Goal: Task Accomplishment & Management: Manage account settings

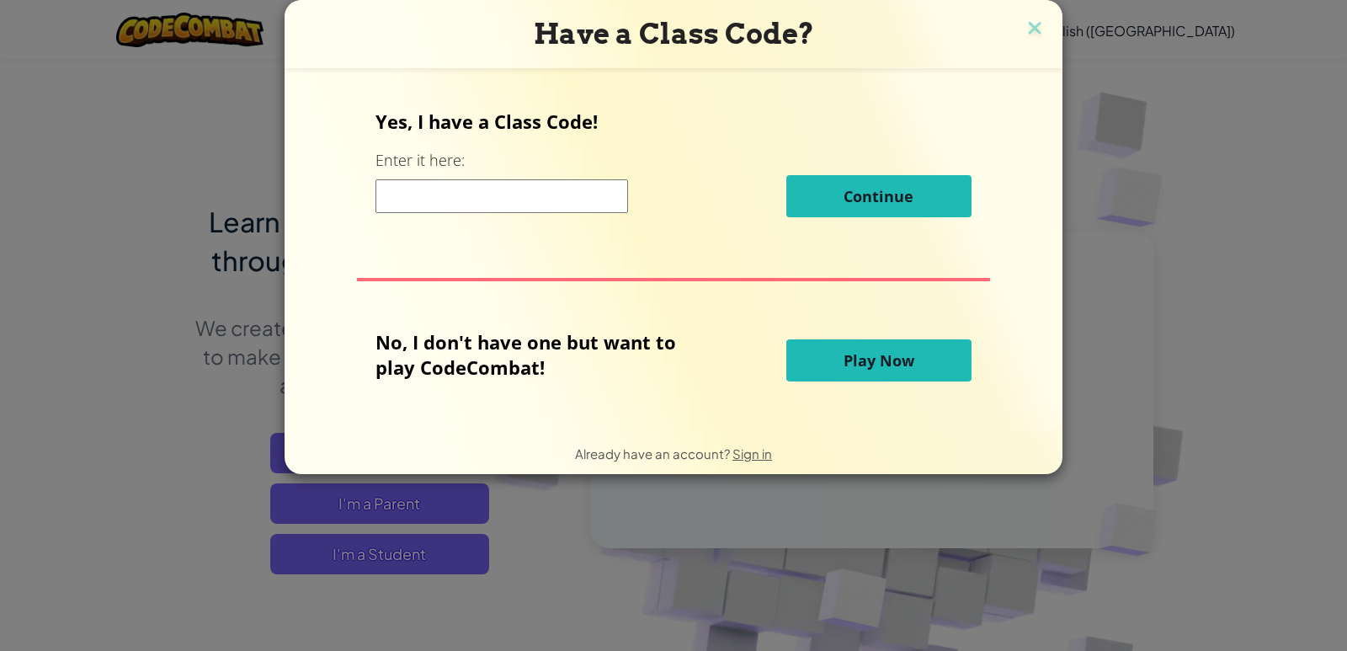
click at [571, 191] on input at bounding box center [502, 196] width 253 height 34
type input "SillyGiftChair"
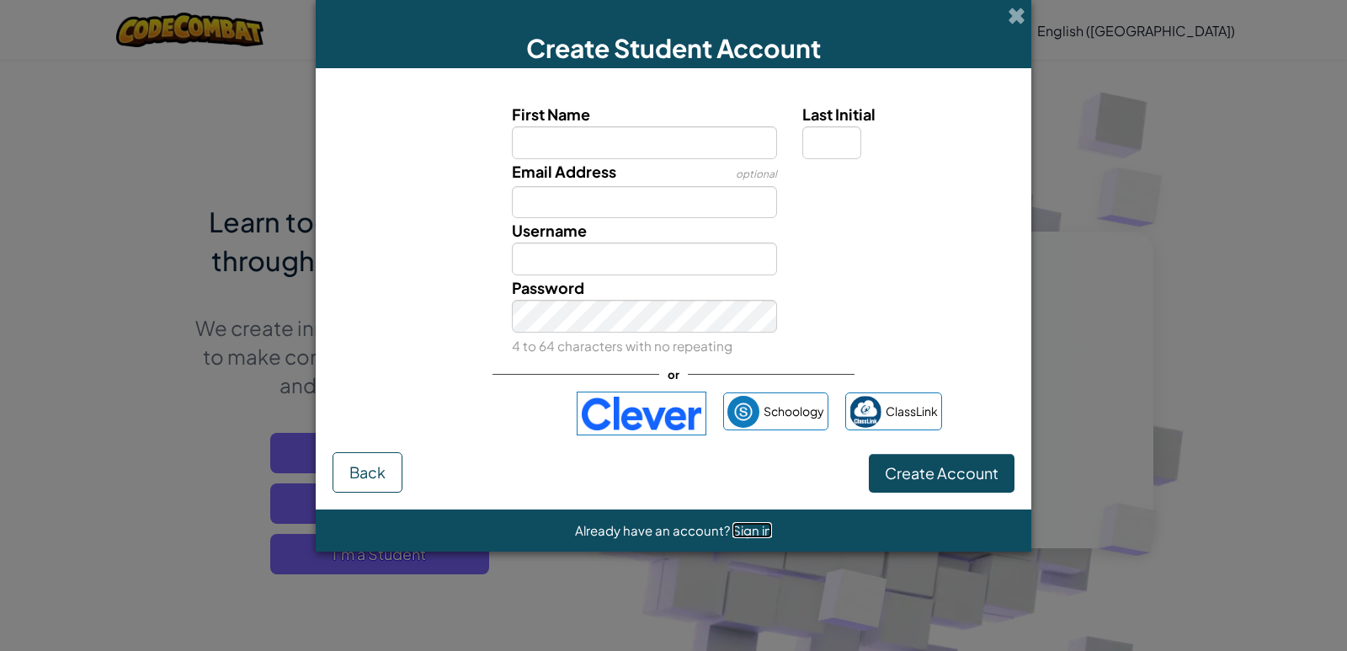
click at [733, 531] on span "Sign in" at bounding box center [753, 530] width 40 height 16
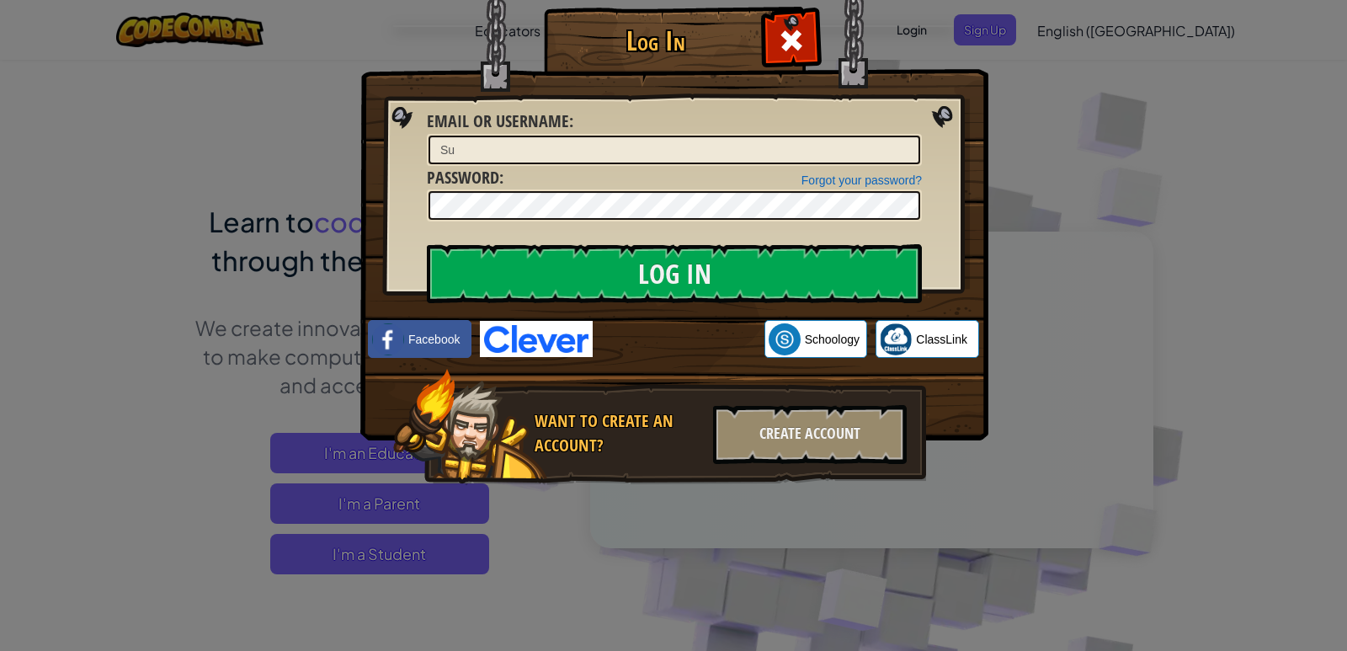
type input "S"
type input "a"
type input "Abiha N"
drag, startPoint x: 482, startPoint y: 227, endPoint x: 821, endPoint y: 253, distance: 340.3
click at [825, 254] on div "Log In Unknown Error Email or Username : Abiha N Forgot your password? Password…" at bounding box center [673, 270] width 561 height 490
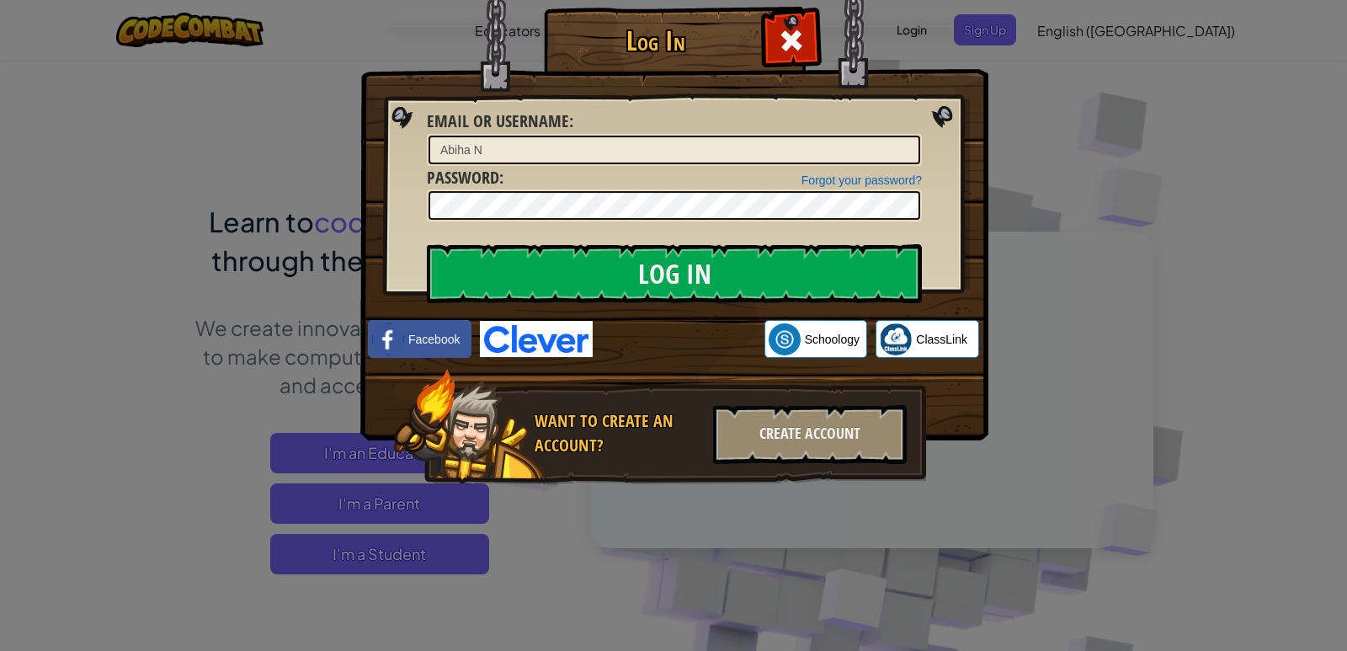
drag, startPoint x: 471, startPoint y: 190, endPoint x: 941, endPoint y: 198, distance: 469.9
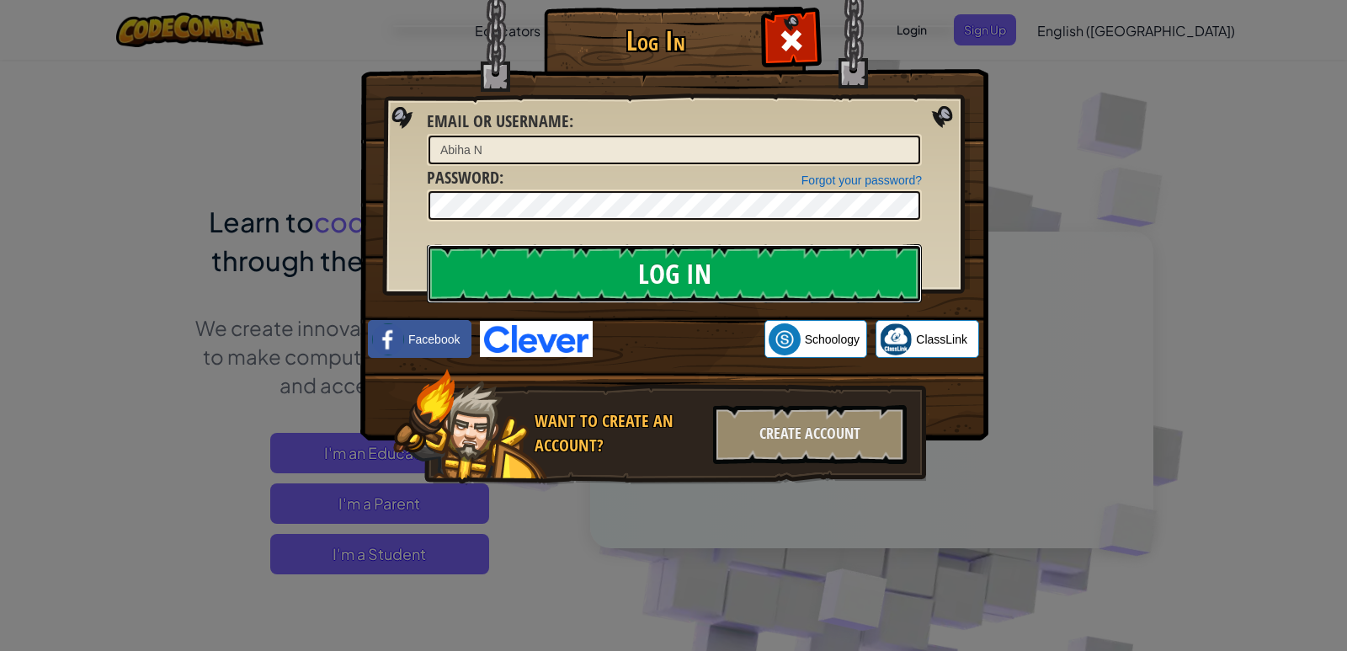
click at [738, 266] on input "Log In" at bounding box center [674, 273] width 495 height 59
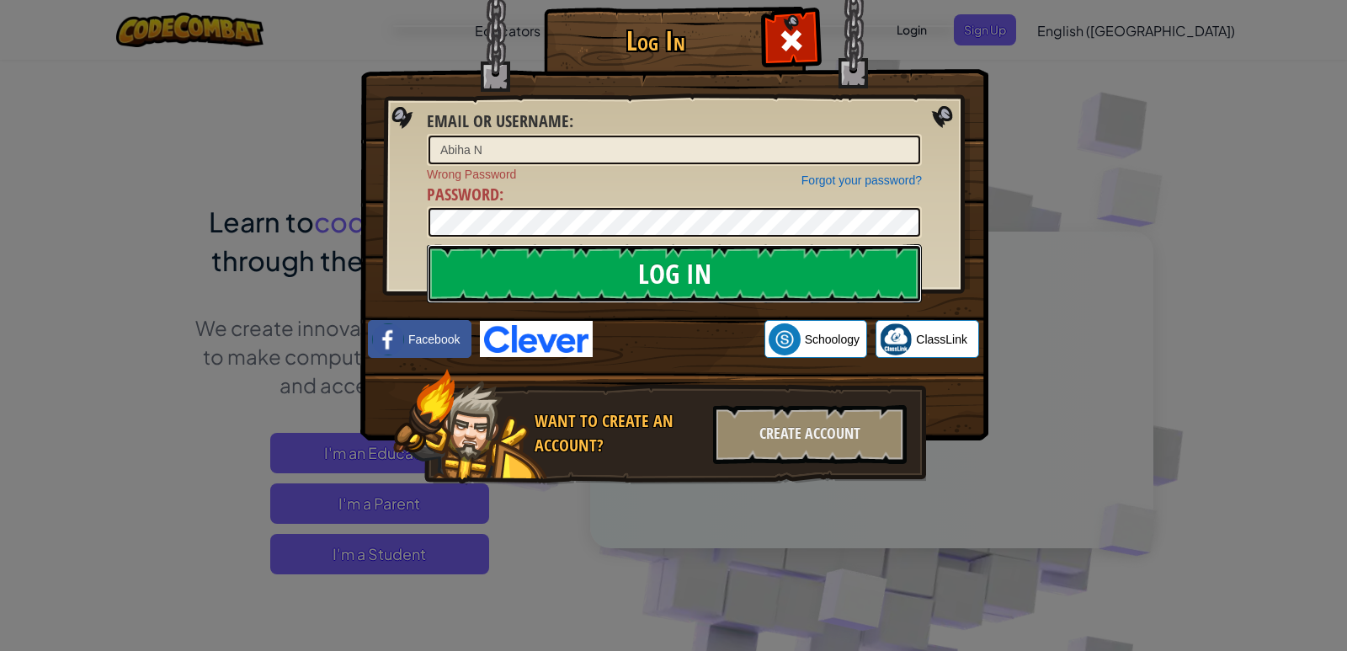
click at [790, 279] on input "Log In" at bounding box center [674, 273] width 495 height 59
drag, startPoint x: 690, startPoint y: 255, endPoint x: 664, endPoint y: 257, distance: 26.2
click at [664, 257] on input "Log In" at bounding box center [674, 273] width 495 height 59
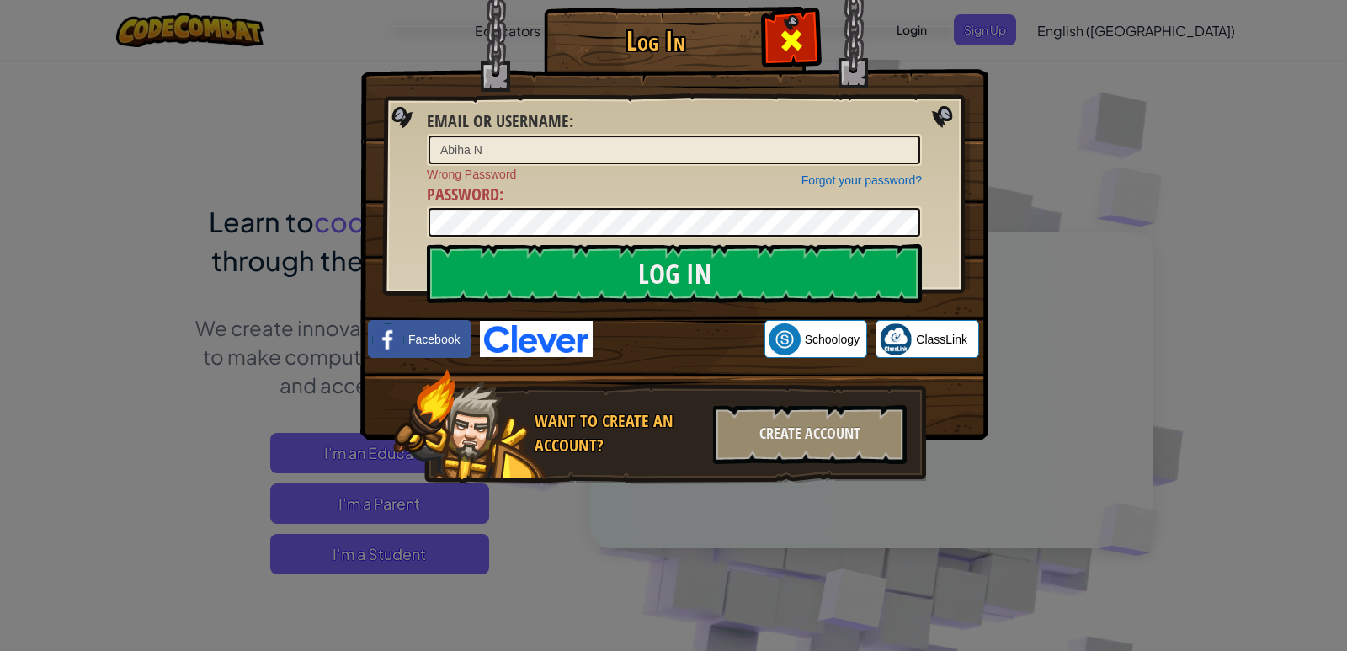
click at [772, 45] on div at bounding box center [791, 38] width 53 height 53
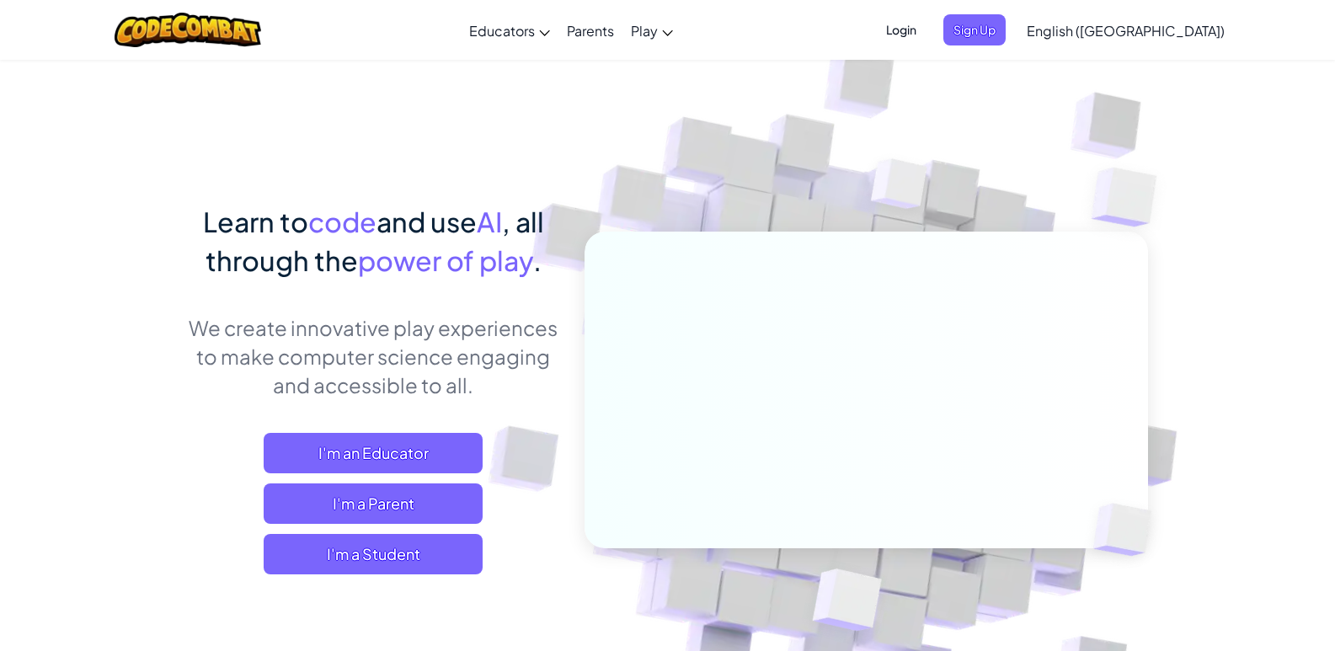
click at [926, 28] on span "Login" at bounding box center [901, 29] width 51 height 31
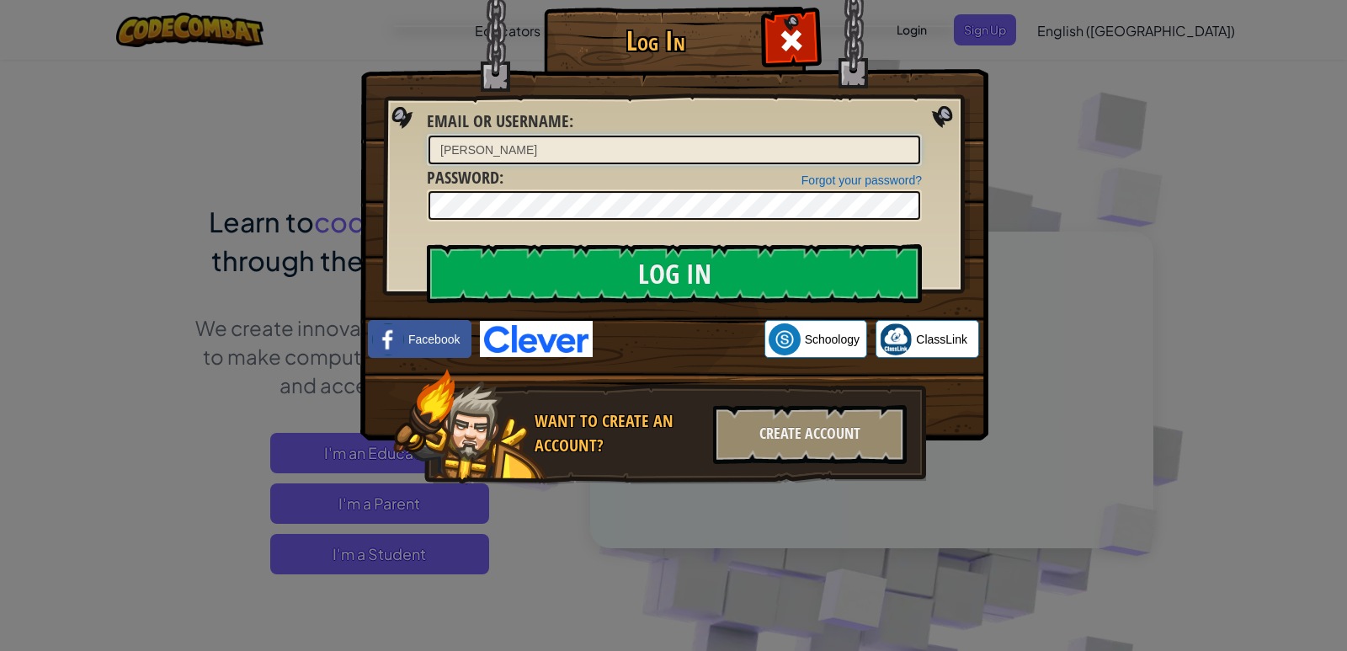
drag, startPoint x: 546, startPoint y: 149, endPoint x: 902, endPoint y: 153, distance: 356.2
click at [902, 153] on input "[PERSON_NAME]" at bounding box center [675, 150] width 492 height 29
type input "S"
type input "a"
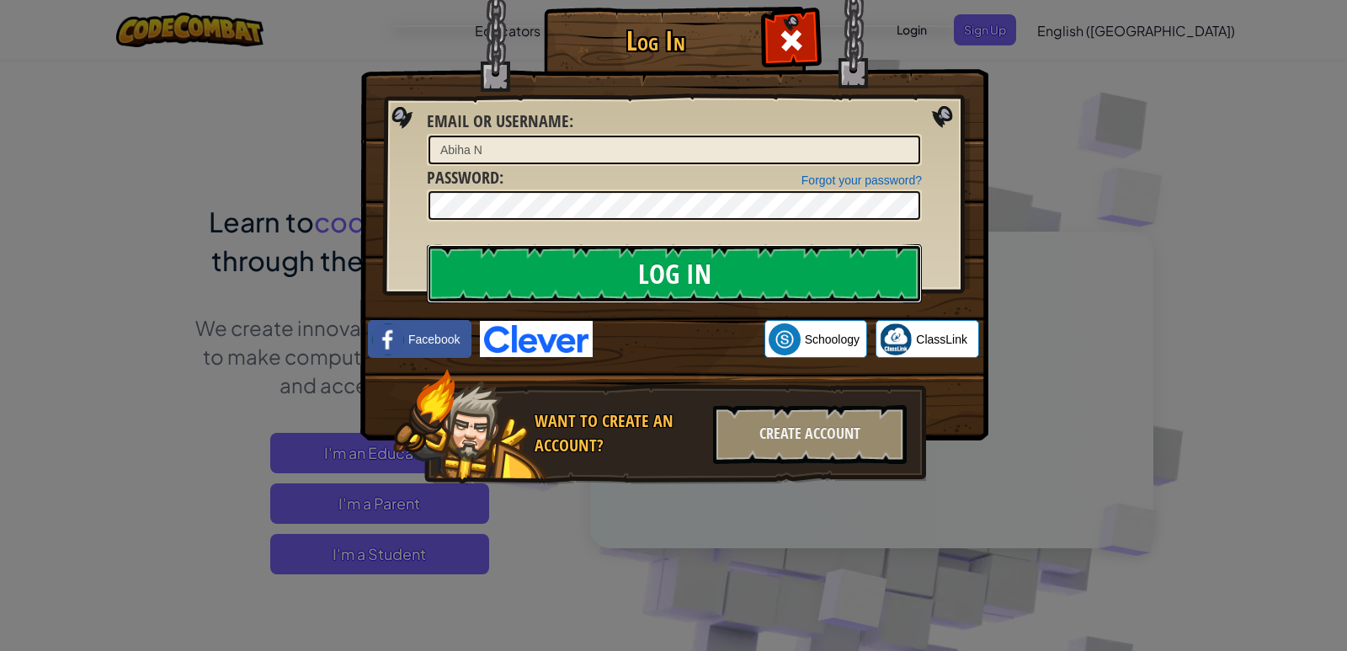
click at [862, 277] on input "Log In" at bounding box center [674, 273] width 495 height 59
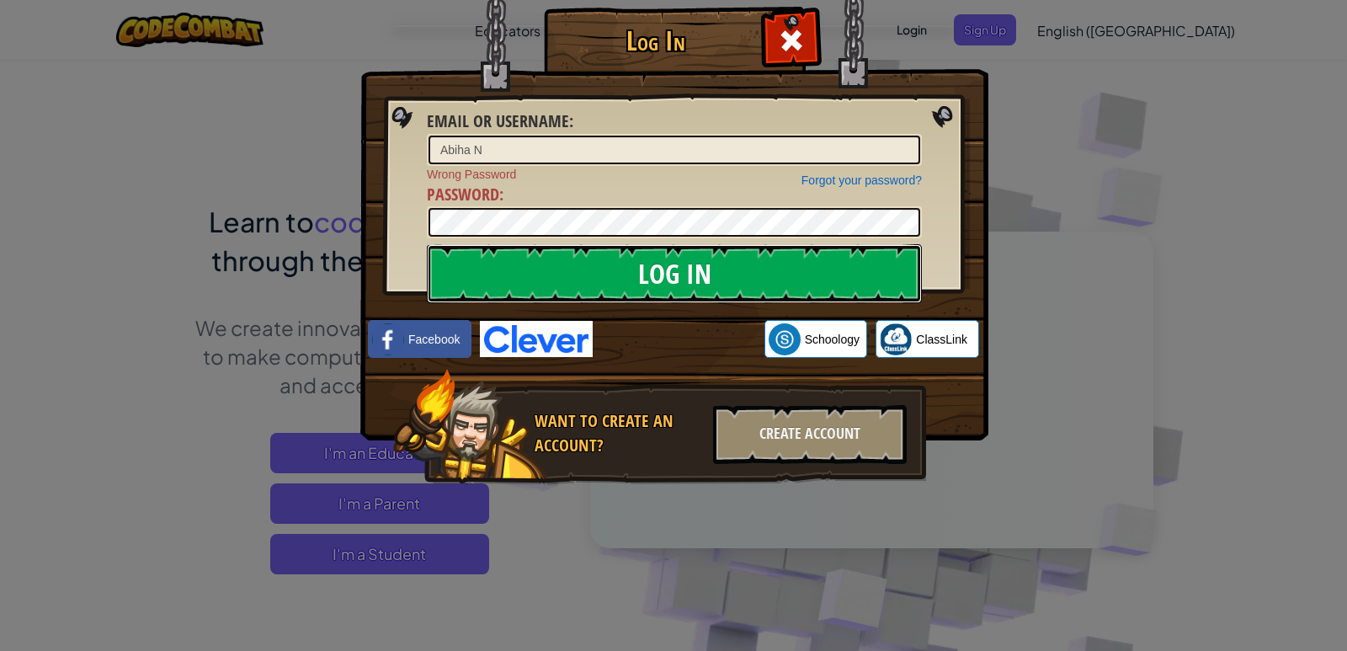
click at [862, 277] on input "Log In" at bounding box center [674, 273] width 495 height 59
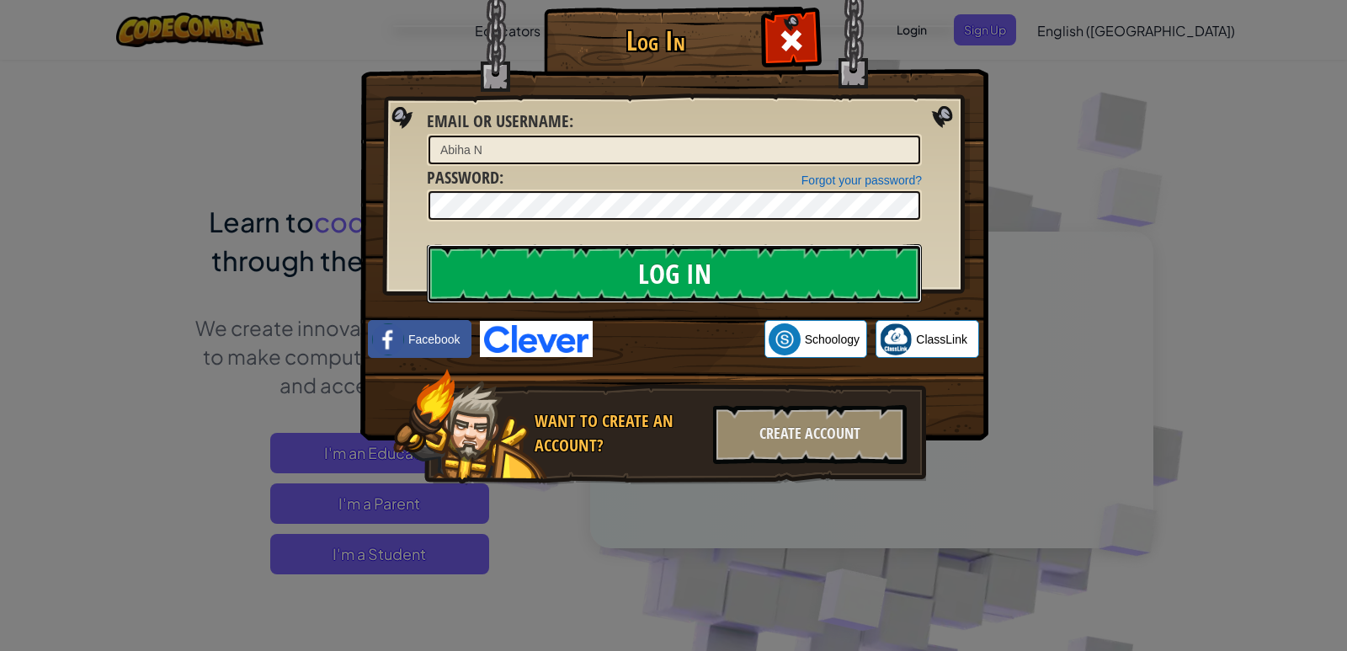
click at [862, 277] on input "Log In" at bounding box center [674, 273] width 495 height 59
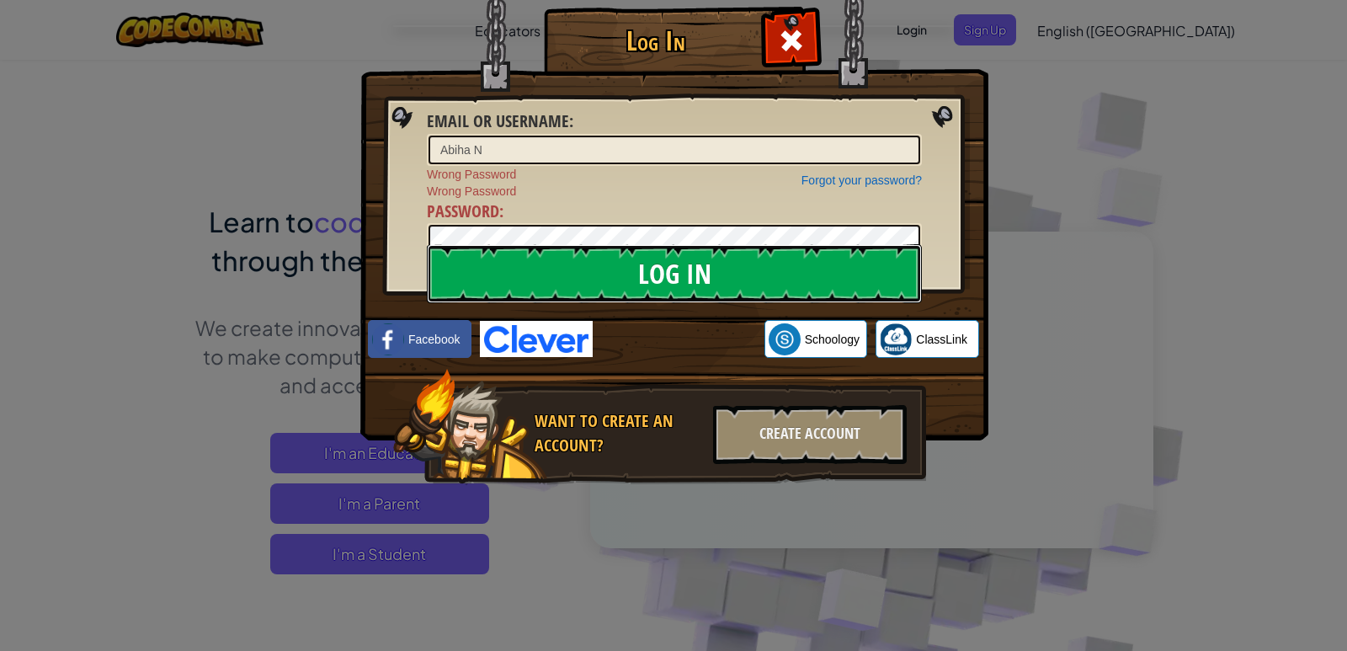
drag, startPoint x: 861, startPoint y: 237, endPoint x: 742, endPoint y: 278, distance: 126.2
drag, startPoint x: 742, startPoint y: 278, endPoint x: 713, endPoint y: 290, distance: 31.0
click at [713, 290] on input "Log In" at bounding box center [674, 273] width 495 height 59
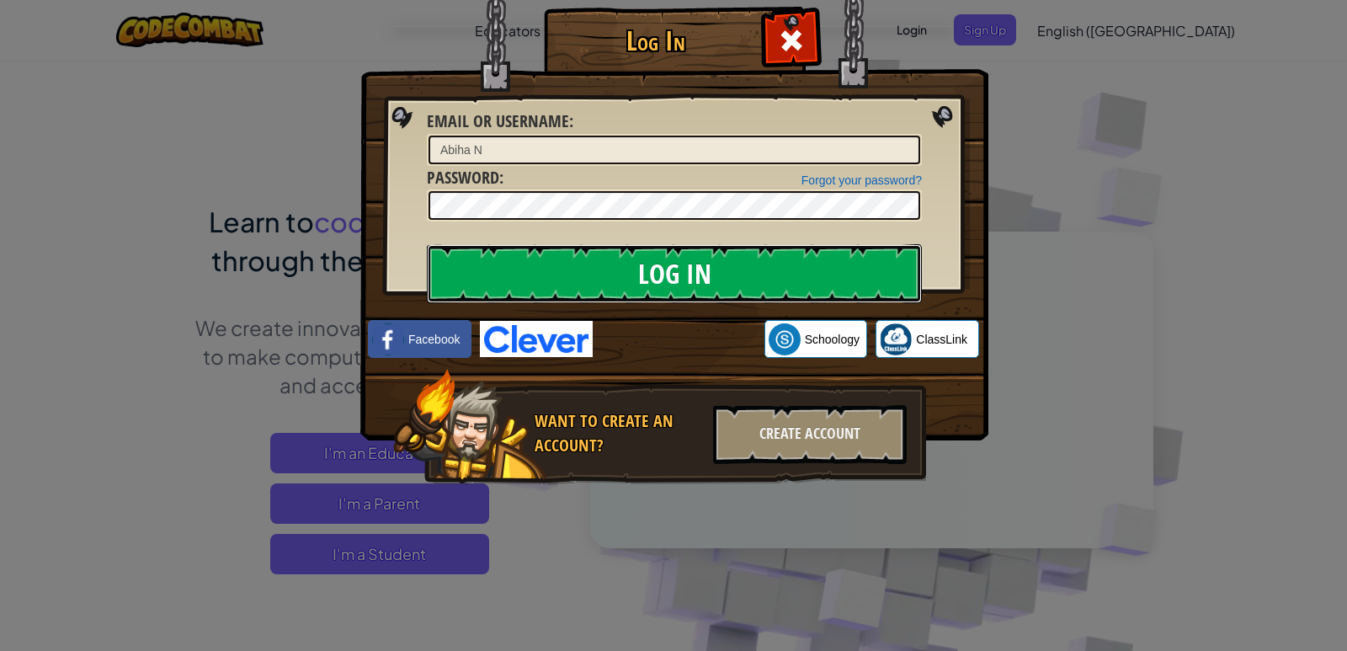
click at [680, 248] on input "Log In" at bounding box center [674, 273] width 495 height 59
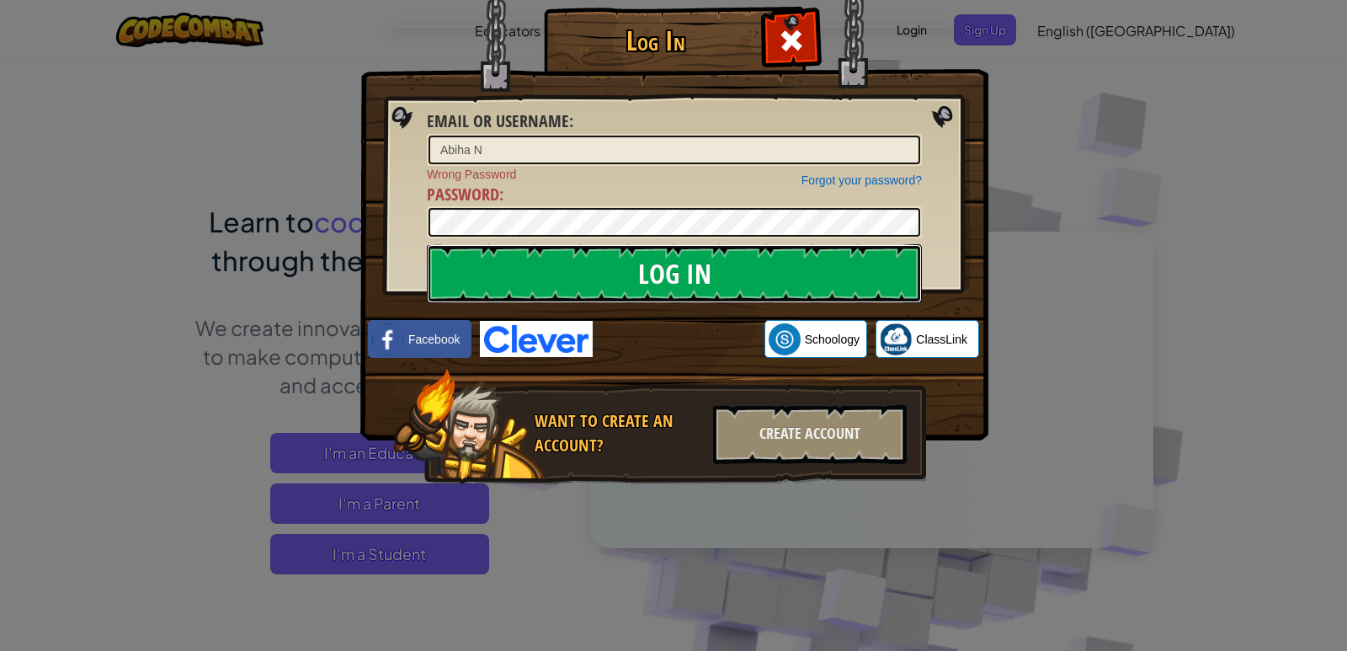
click at [683, 252] on input "Log In" at bounding box center [674, 273] width 495 height 59
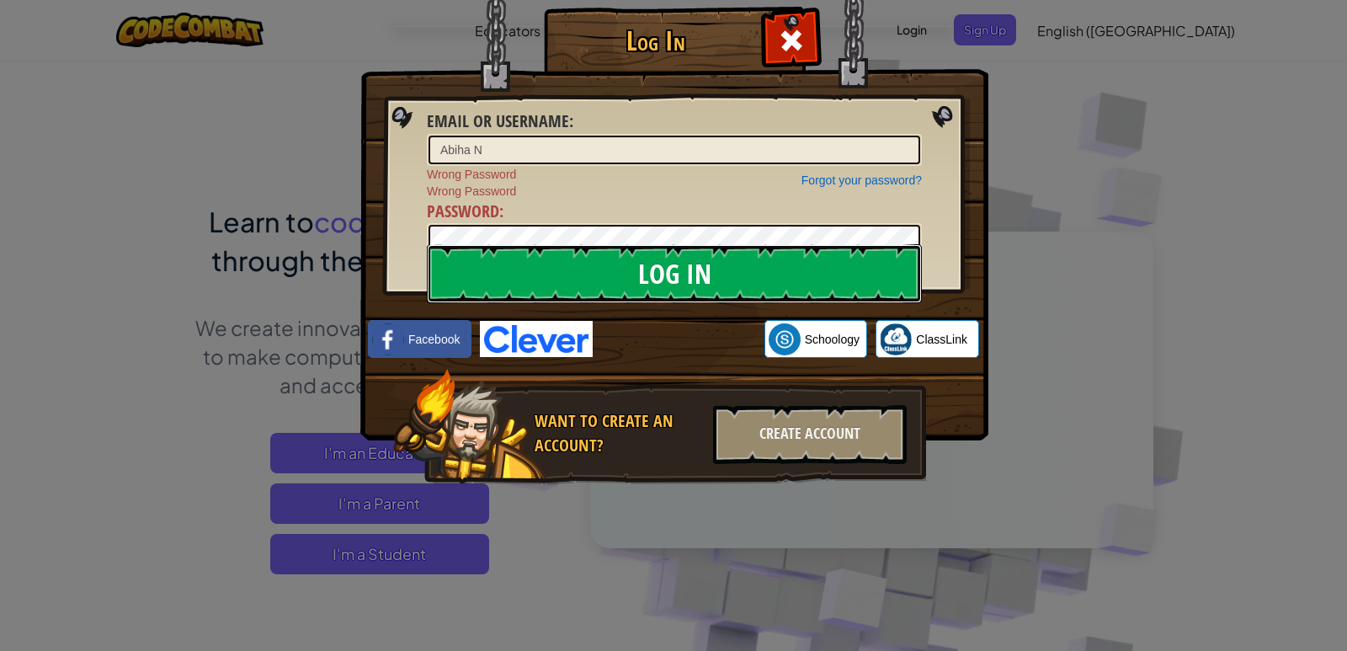
click at [825, 278] on input "Log In" at bounding box center [674, 273] width 495 height 59
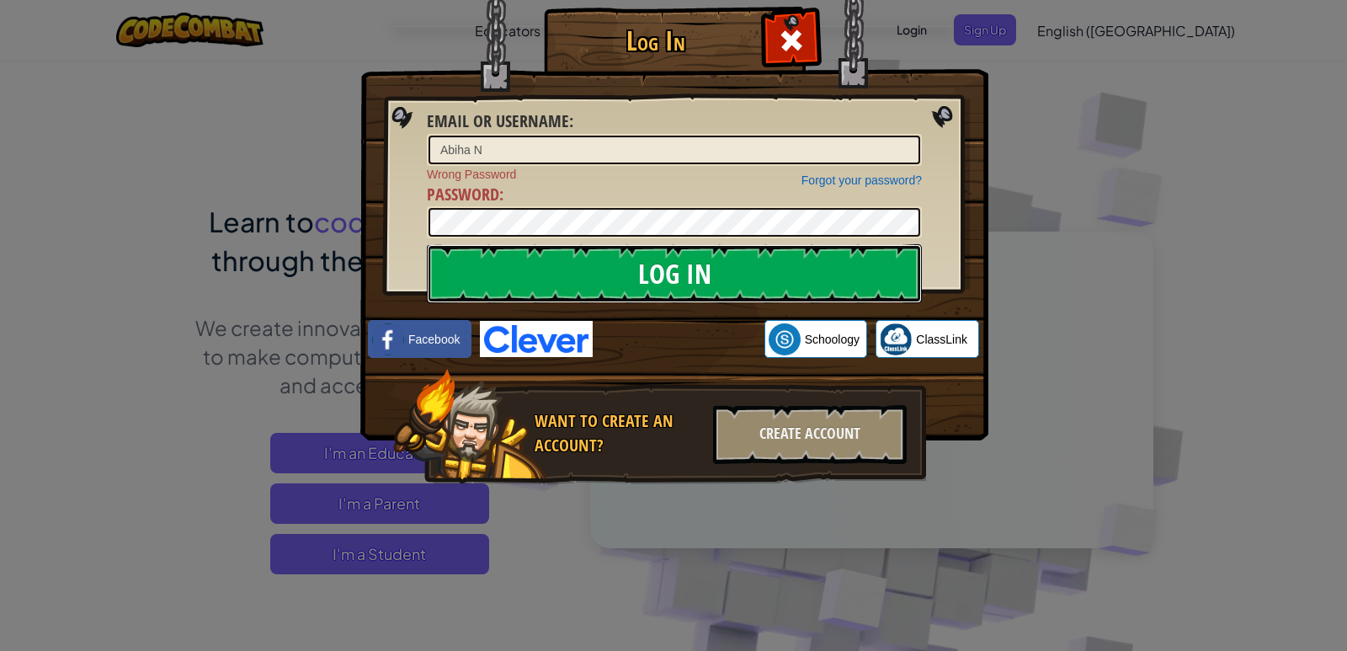
click at [827, 278] on input "Log In" at bounding box center [674, 273] width 495 height 59
click at [845, 269] on input "Log In" at bounding box center [674, 273] width 495 height 59
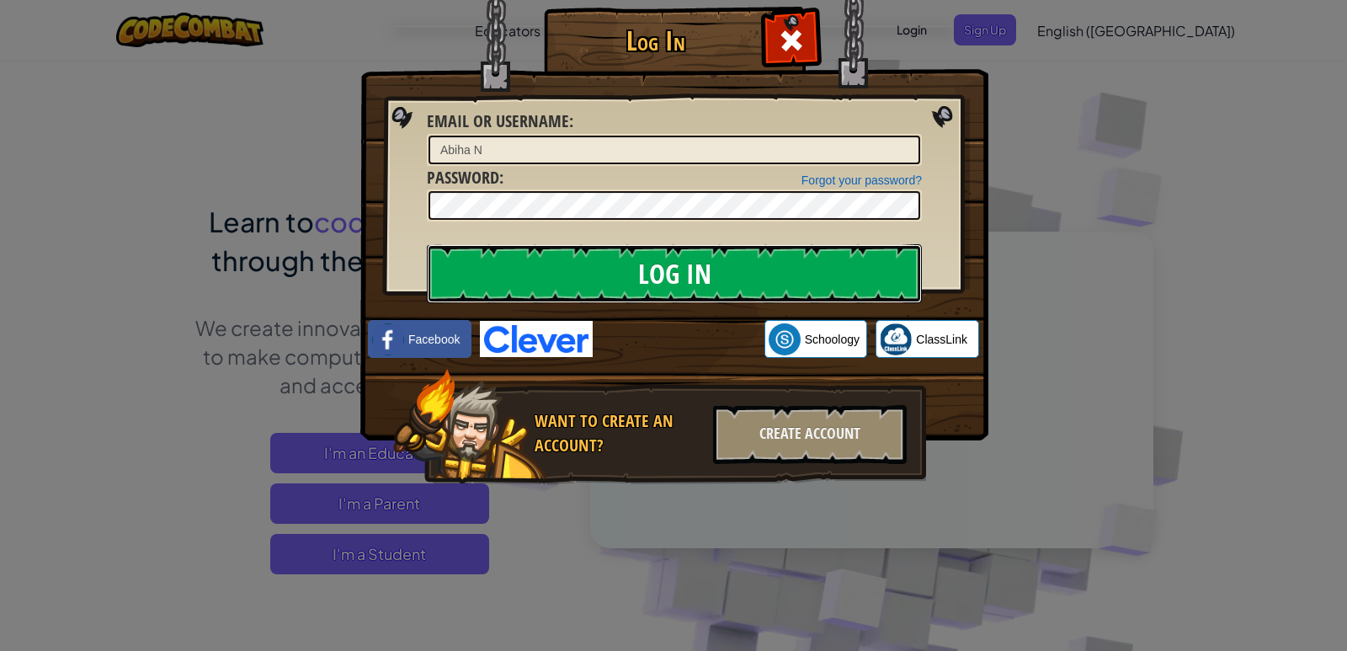
click at [845, 268] on input "Log In" at bounding box center [674, 273] width 495 height 59
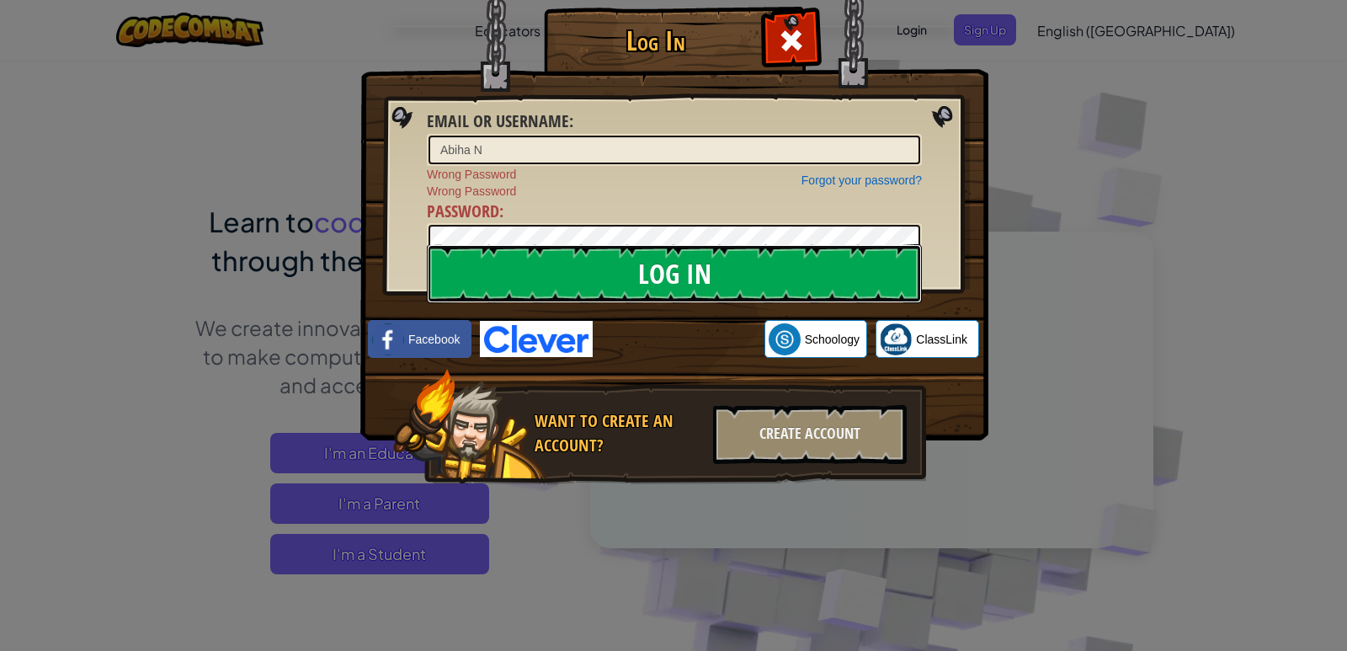
click at [740, 281] on input "Log In" at bounding box center [674, 273] width 495 height 59
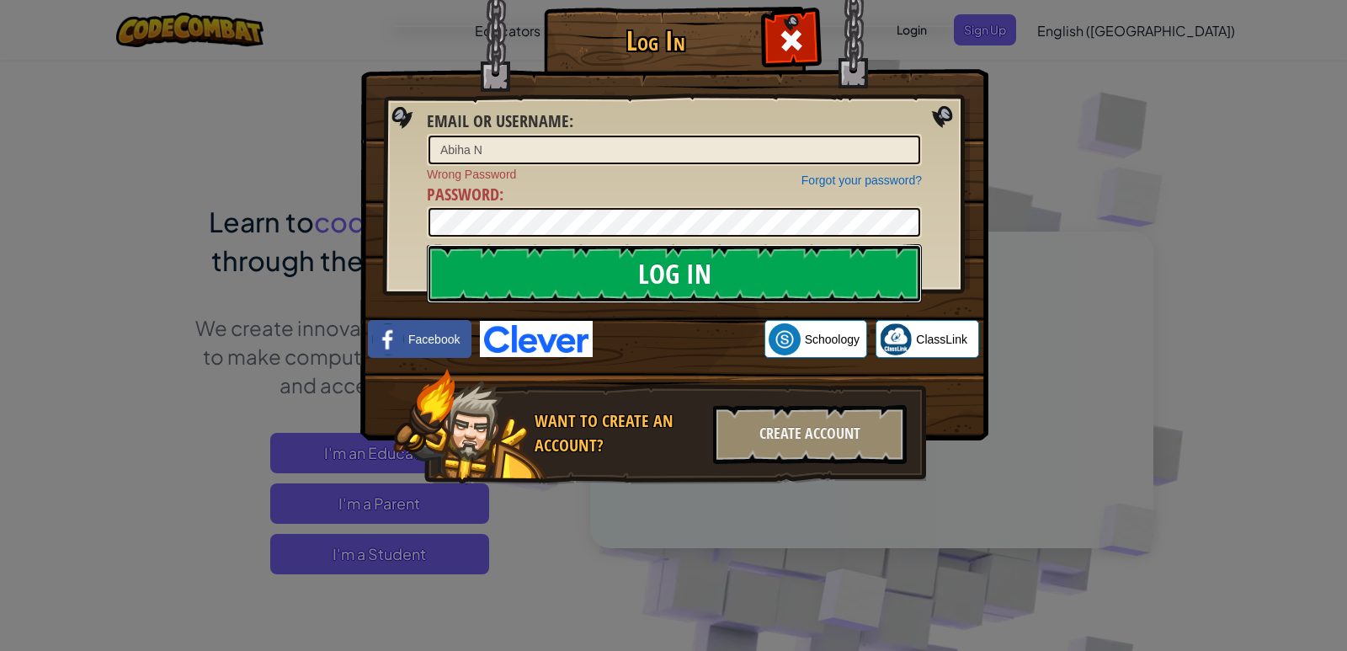
click at [801, 273] on input "Log In" at bounding box center [674, 273] width 495 height 59
click at [794, 272] on input "Log In" at bounding box center [674, 273] width 495 height 59
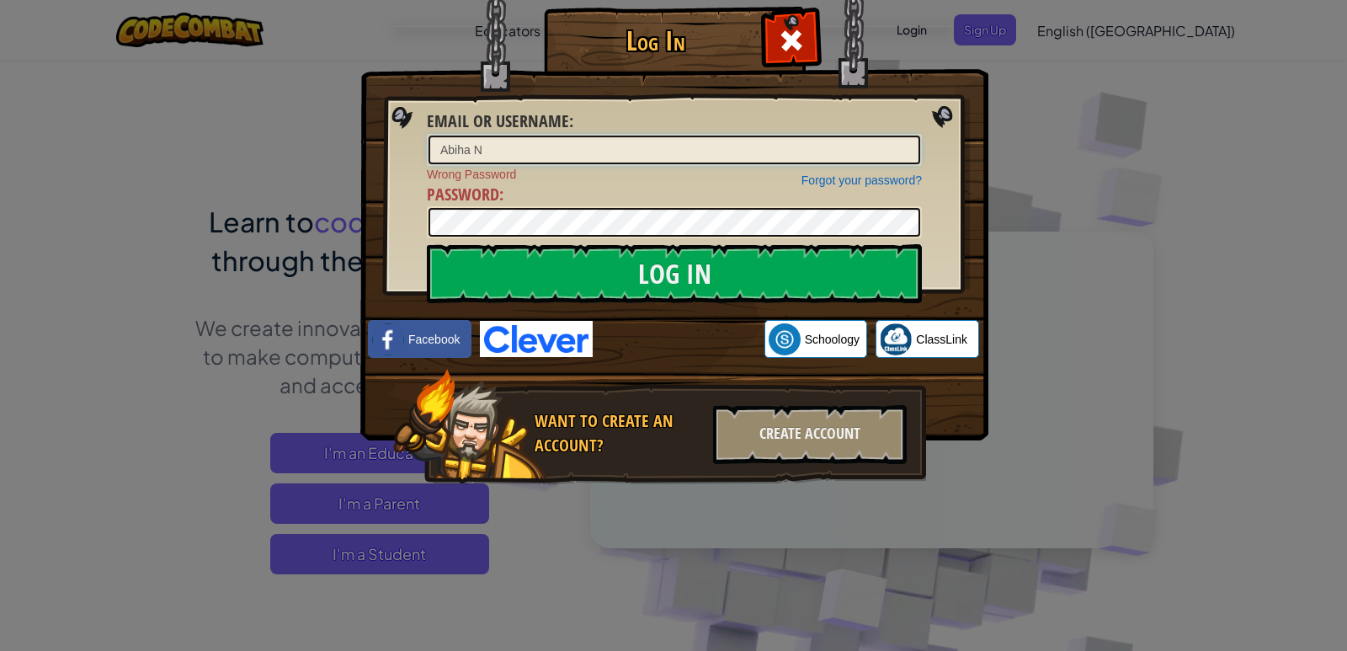
click at [446, 149] on input "Abiha N" at bounding box center [675, 150] width 492 height 29
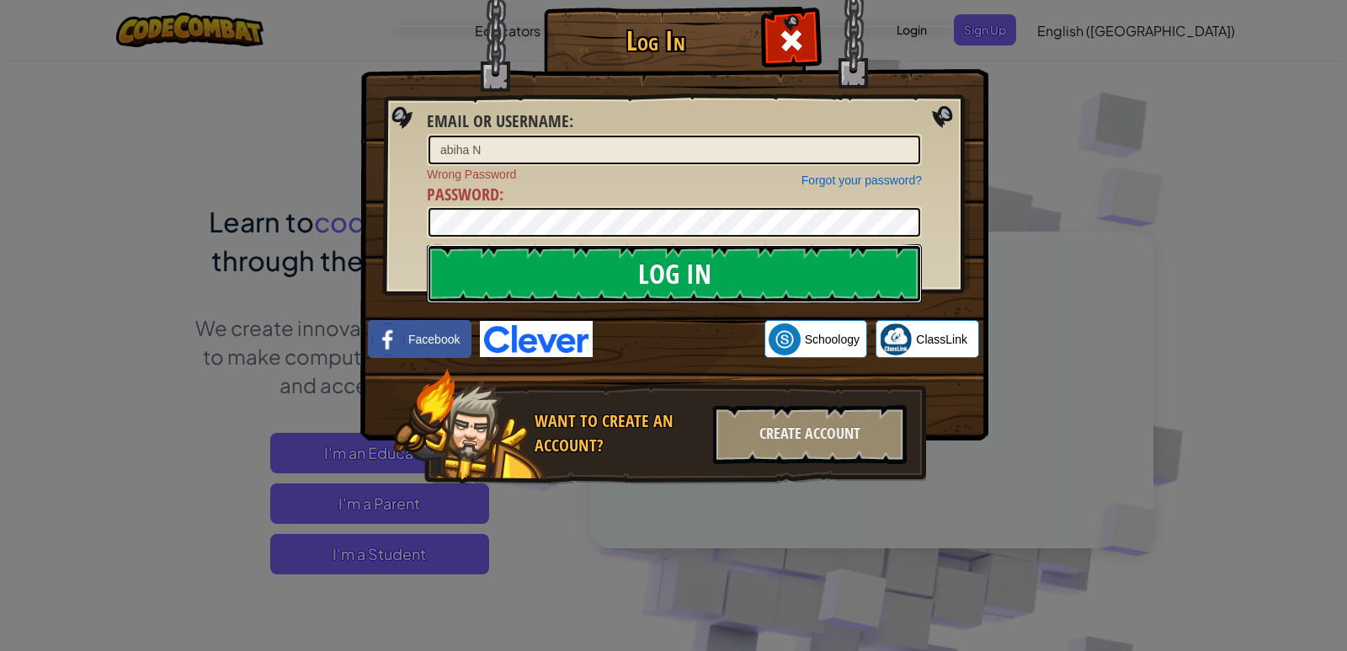
click at [807, 259] on input "Log In" at bounding box center [674, 273] width 495 height 59
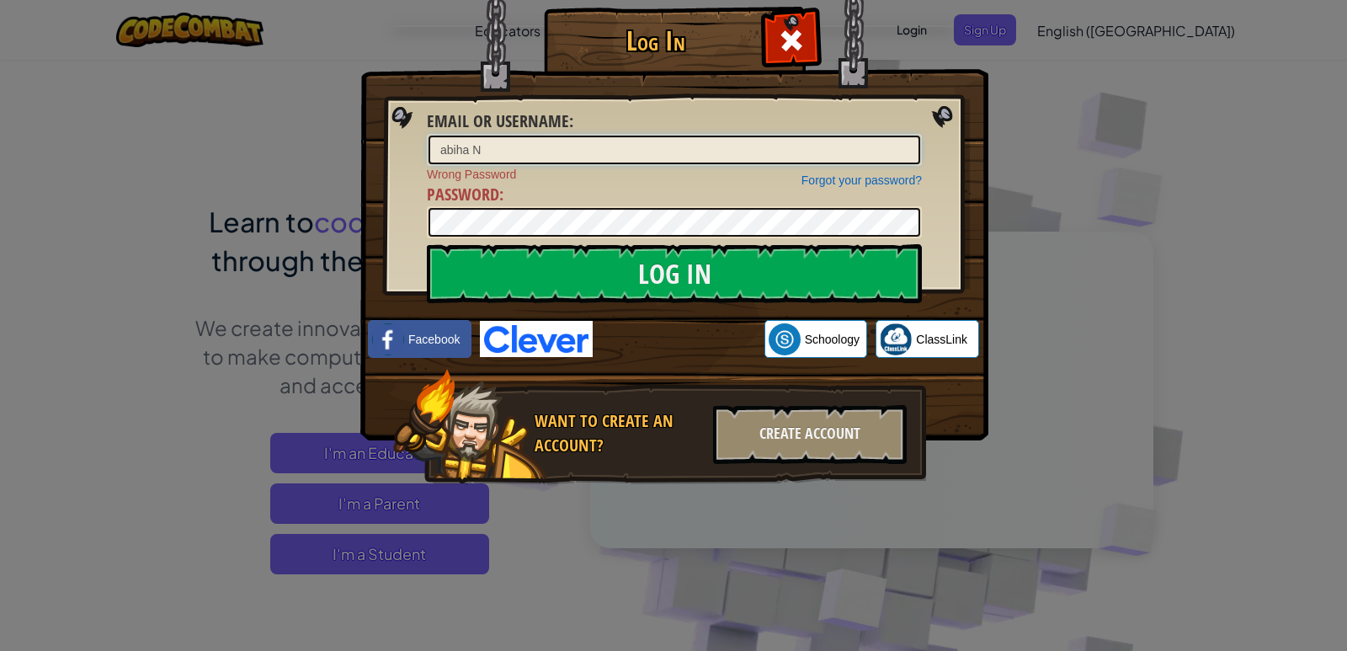
click at [810, 154] on input "abiha N" at bounding box center [675, 150] width 492 height 29
type input "Abiha N"
click at [695, 238] on div at bounding box center [674, 222] width 495 height 32
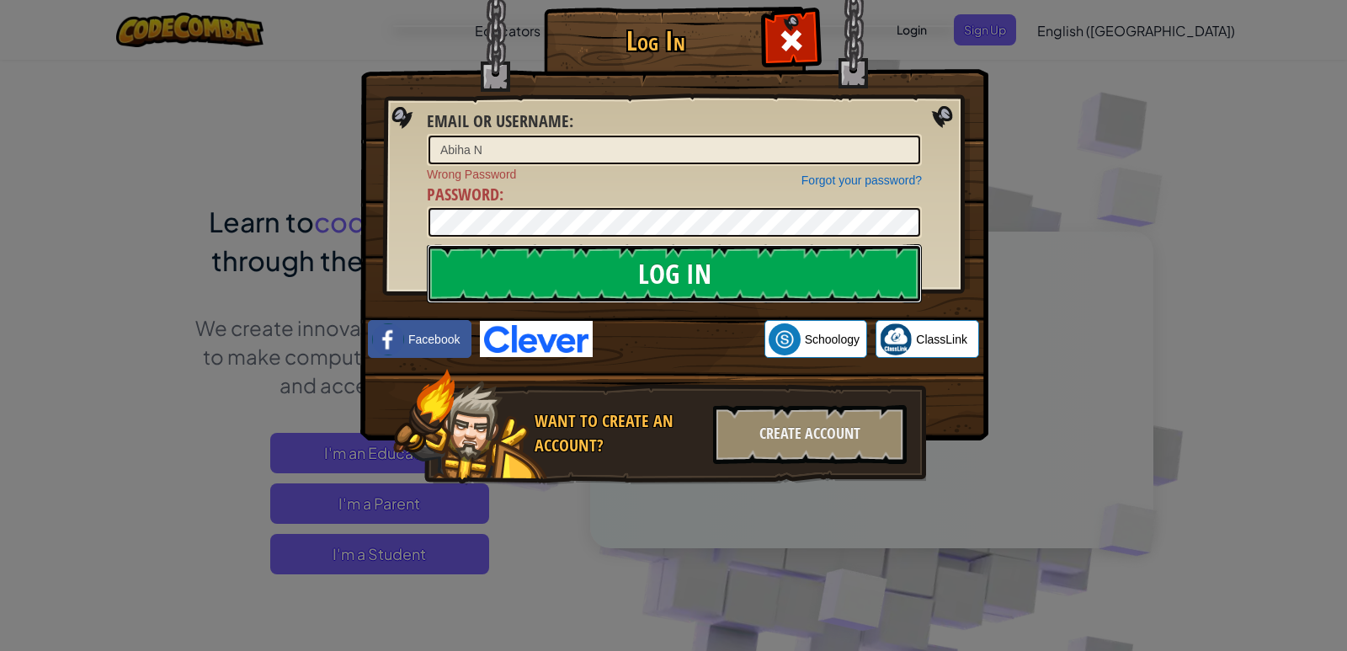
click at [690, 249] on input "Log In" at bounding box center [674, 273] width 495 height 59
click at [910, 276] on input "Log In" at bounding box center [674, 273] width 495 height 59
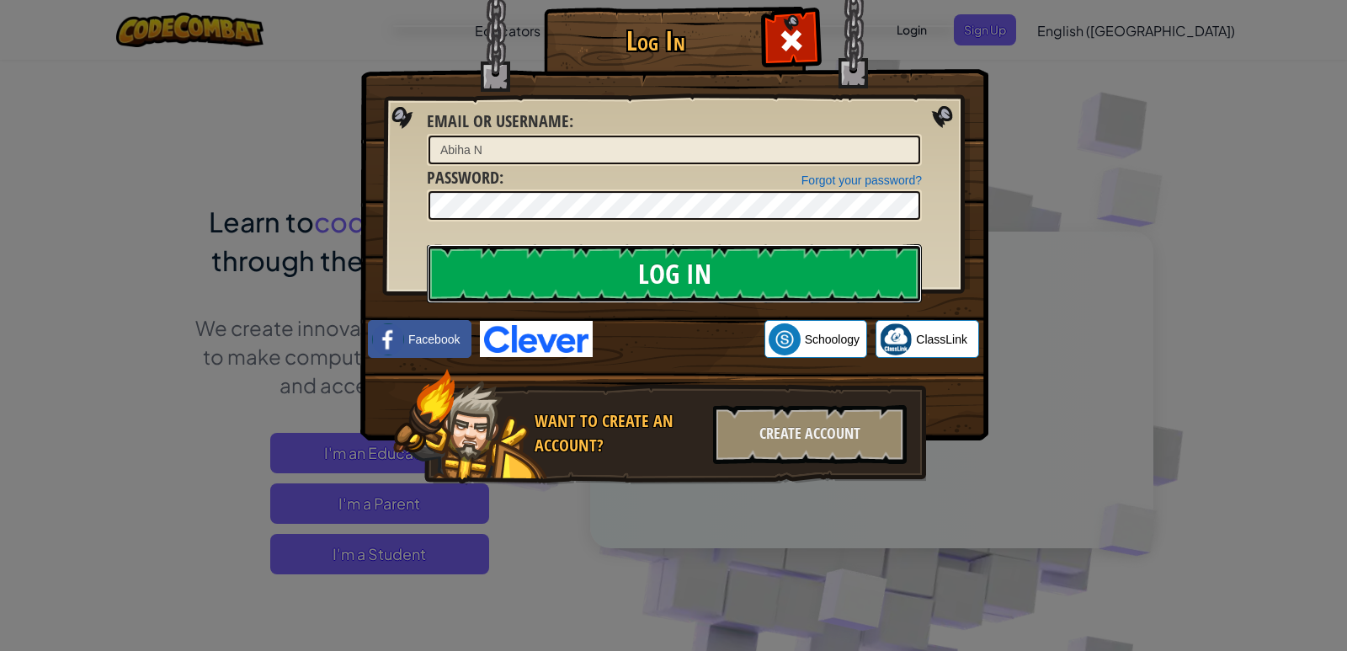
click at [909, 259] on input "Log In" at bounding box center [674, 273] width 495 height 59
